Goal: Task Accomplishment & Management: Manage account settings

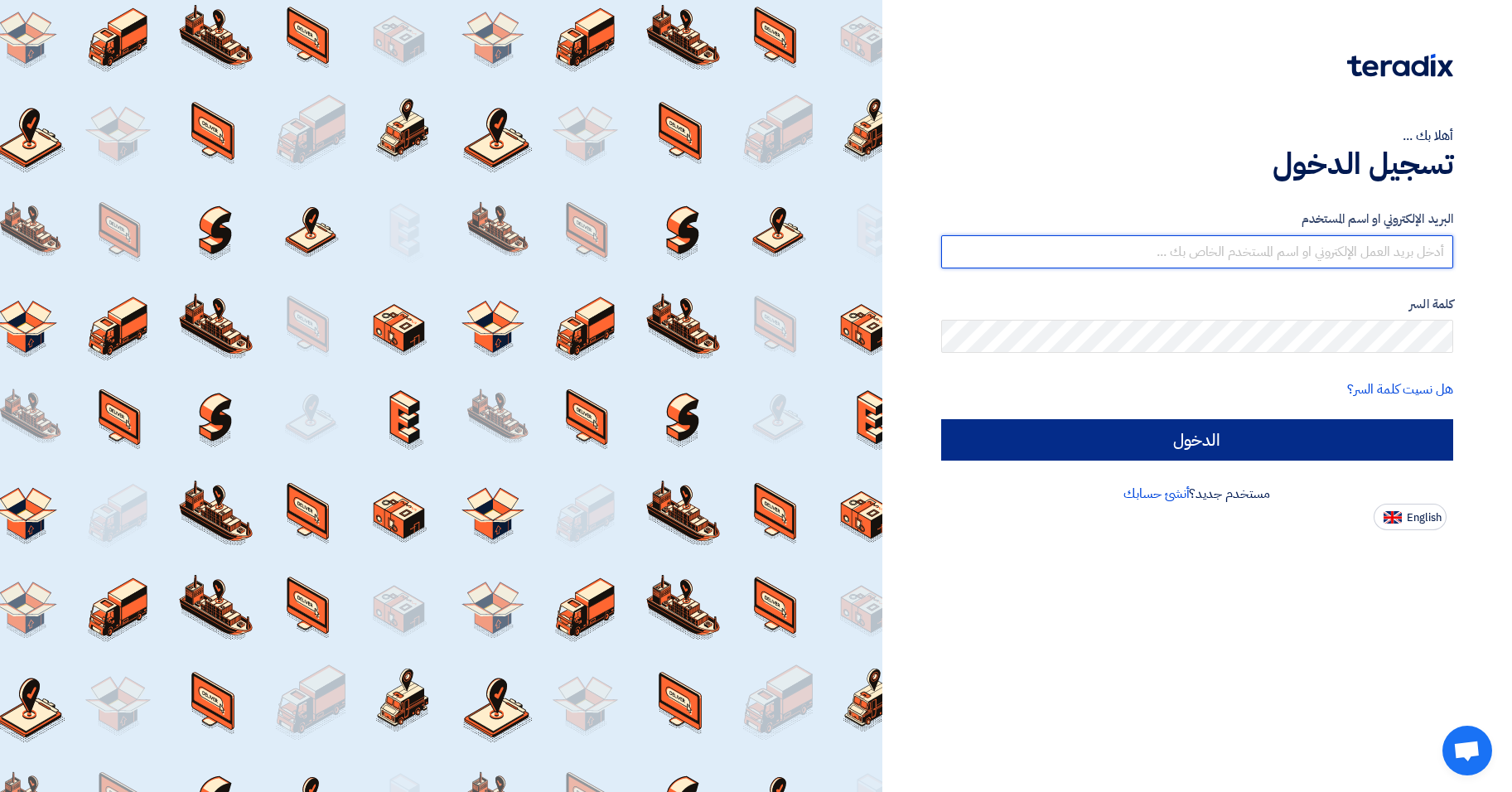
type input "[EMAIL_ADDRESS][DOMAIN_NAME]"
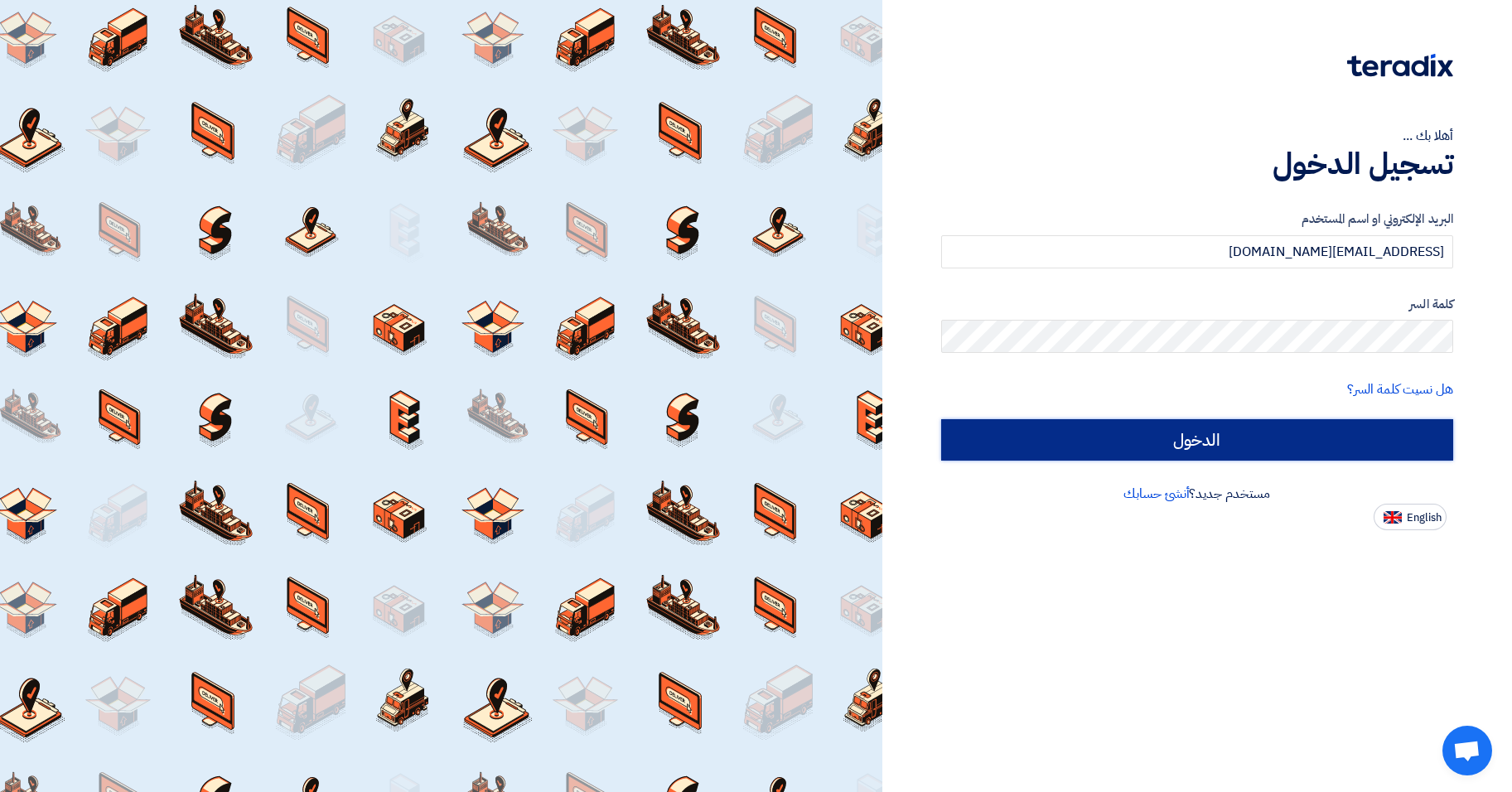
click at [1181, 430] on input "الدخول" at bounding box center [1197, 440] width 512 height 41
type input "Sign in"
